Goal: Task Accomplishment & Management: Complete application form

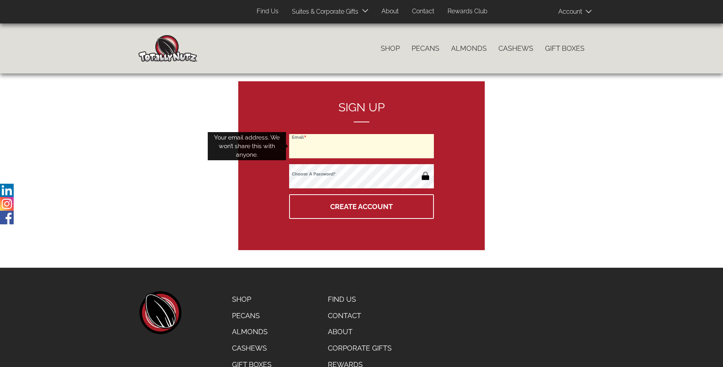
click at [361, 146] on input "Email" at bounding box center [361, 146] width 145 height 24
type input "Shawn972.Erdman1973@sigismail.com"
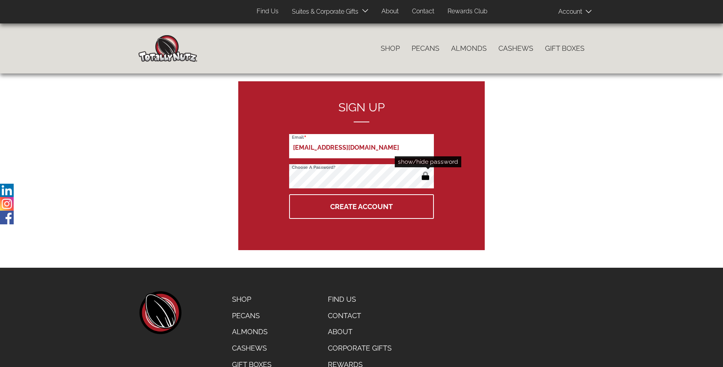
click at [425, 177] on button "button" at bounding box center [425, 177] width 13 height 13
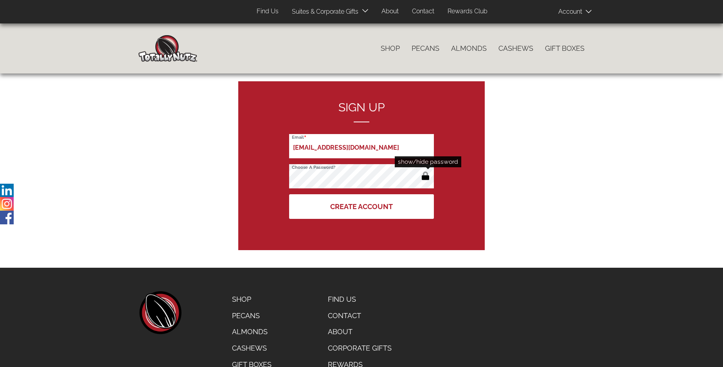
click at [361, 206] on button "Create Account" at bounding box center [361, 206] width 145 height 25
